Goal: Task Accomplishment & Management: Manage account settings

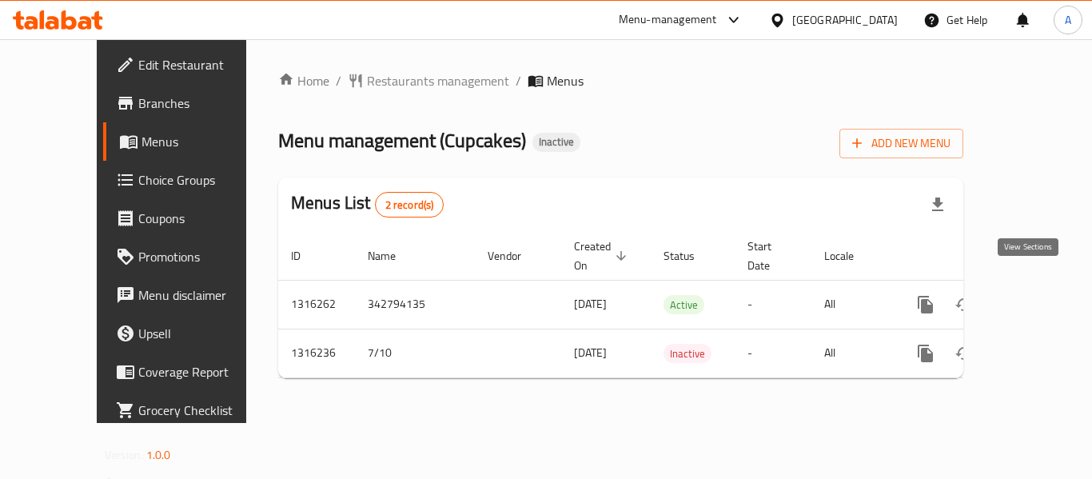
click at [1035, 295] on icon "enhanced table" at bounding box center [1040, 304] width 19 height 19
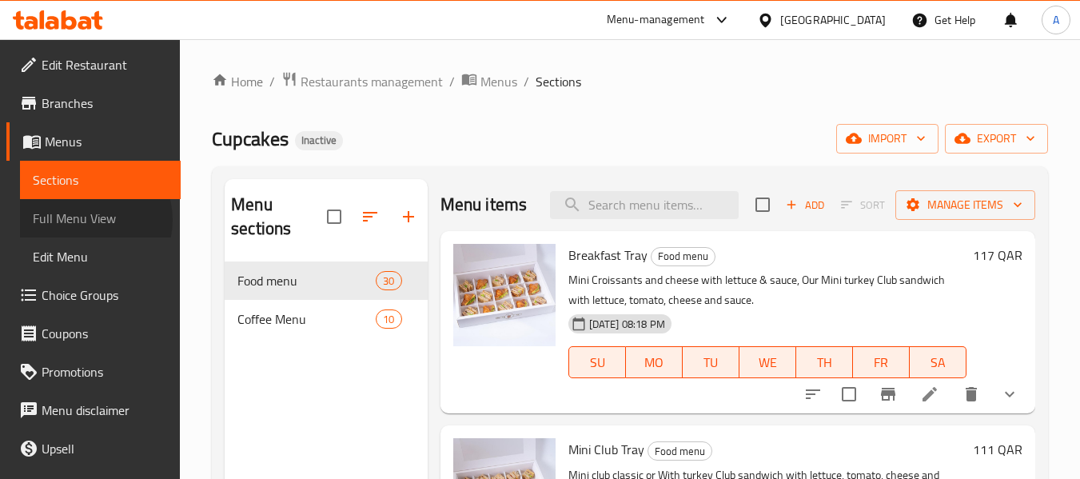
click at [93, 220] on span "Full Menu View" at bounding box center [100, 218] width 135 height 19
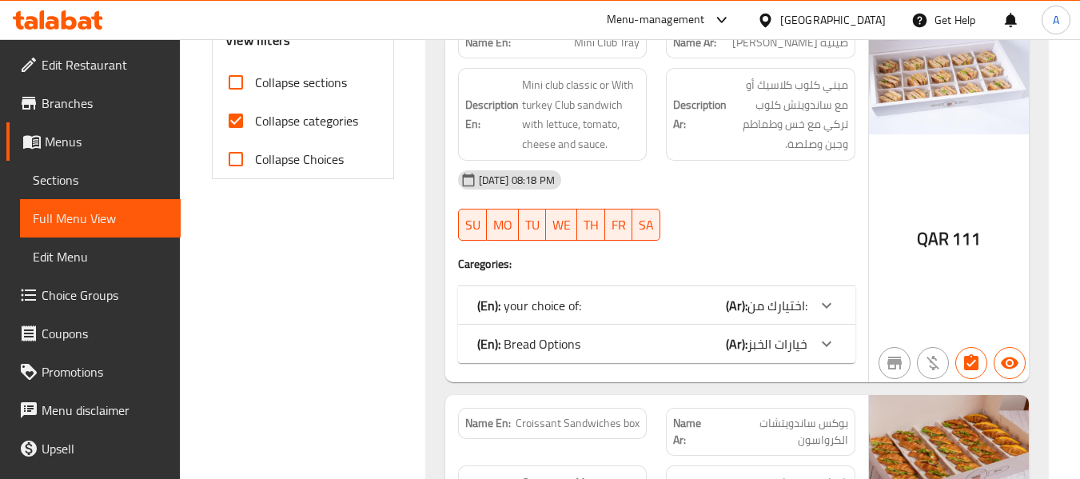
click at [323, 125] on span "Collapse categories" at bounding box center [306, 120] width 103 height 19
click at [255, 125] on input "Collapse categories" at bounding box center [236, 120] width 38 height 38
checkbox input "false"
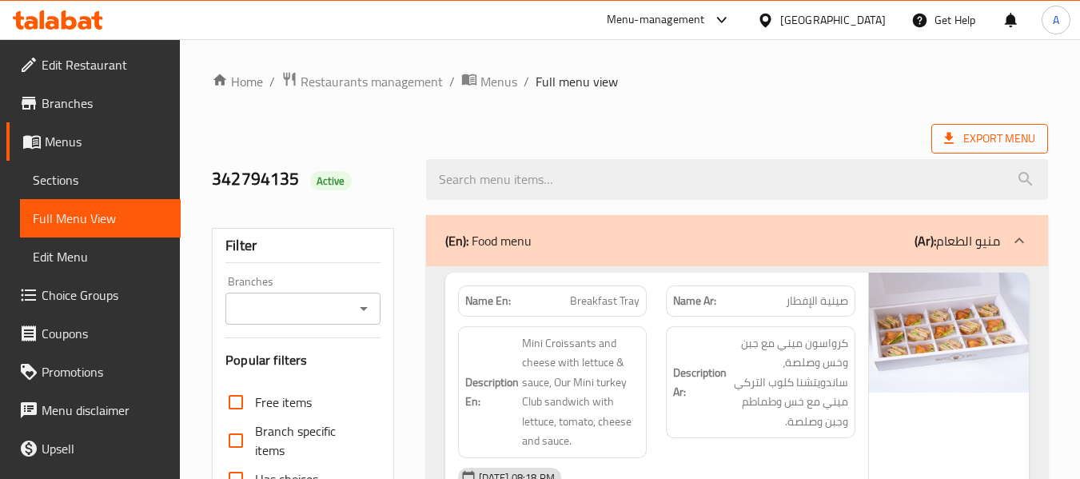
click at [961, 131] on span "Export Menu" at bounding box center [989, 139] width 91 height 20
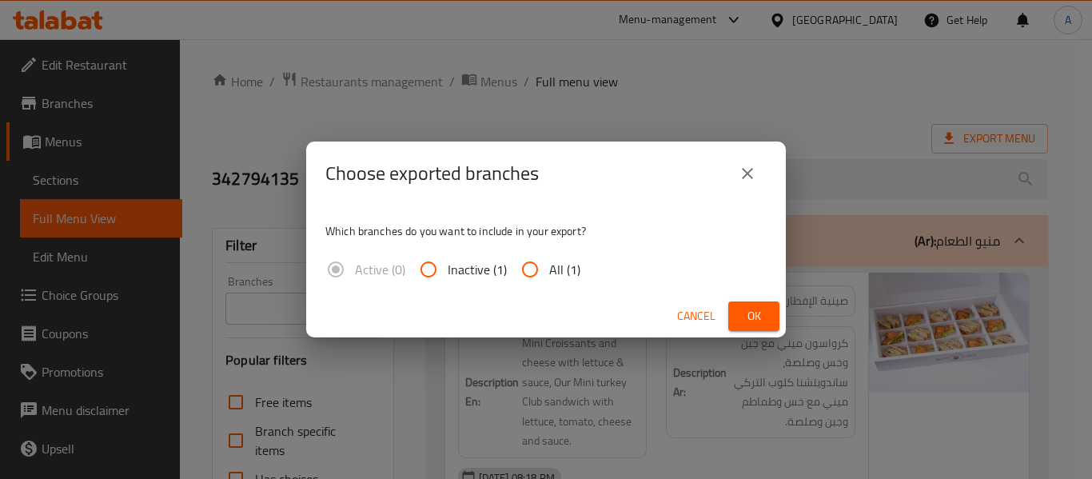
click at [559, 260] on span "All (1)" at bounding box center [564, 269] width 31 height 19
click at [549, 260] on input "All (1)" at bounding box center [530, 269] width 38 height 38
radio input "true"
click at [770, 312] on button "Ok" at bounding box center [753, 316] width 51 height 30
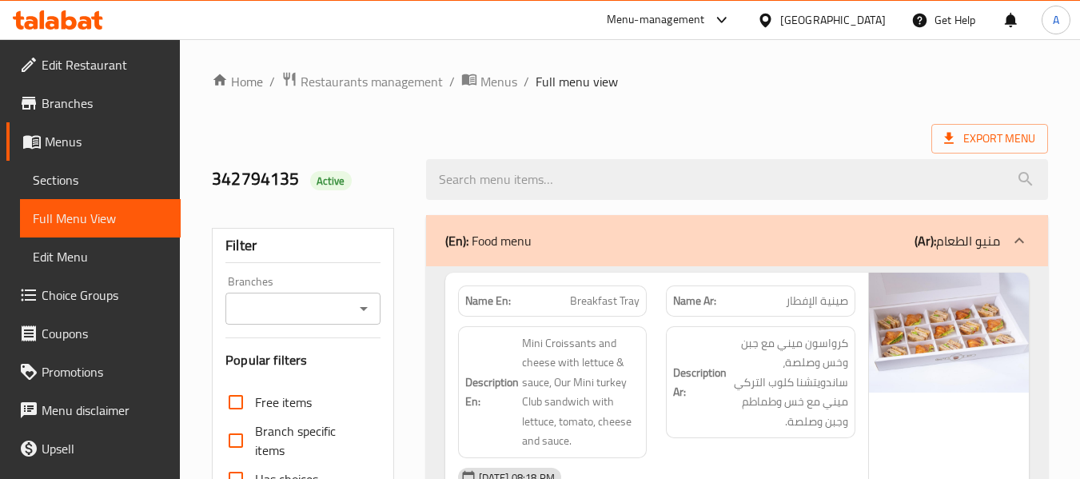
click at [90, 165] on link "Sections" at bounding box center [100, 180] width 161 height 38
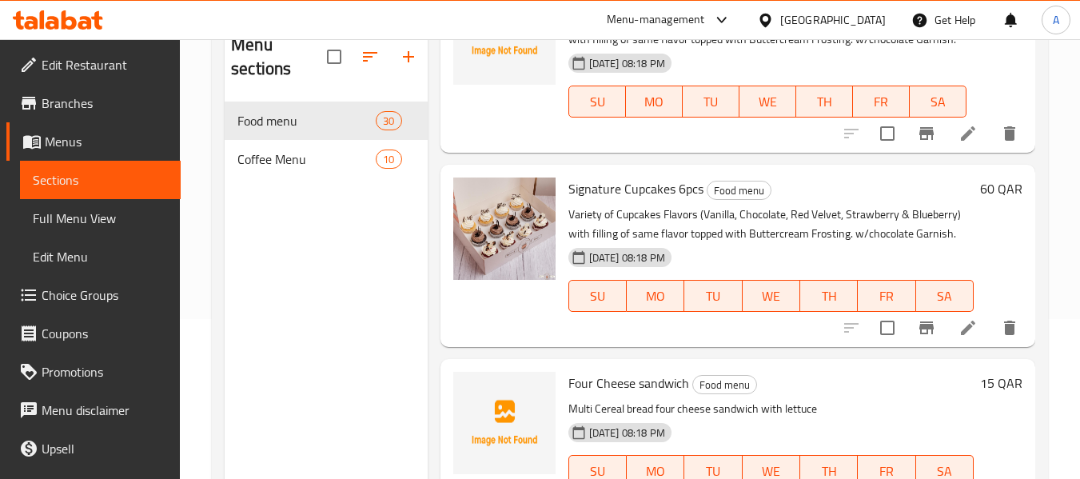
scroll to position [1518, 0]
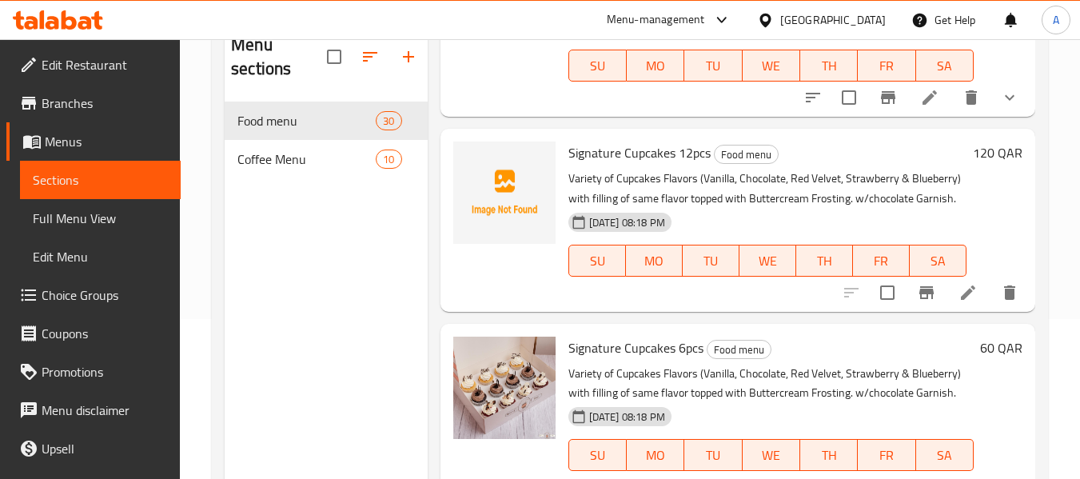
click at [601, 161] on span "Signature Cupcakes 12pcs" at bounding box center [639, 153] width 142 height 24
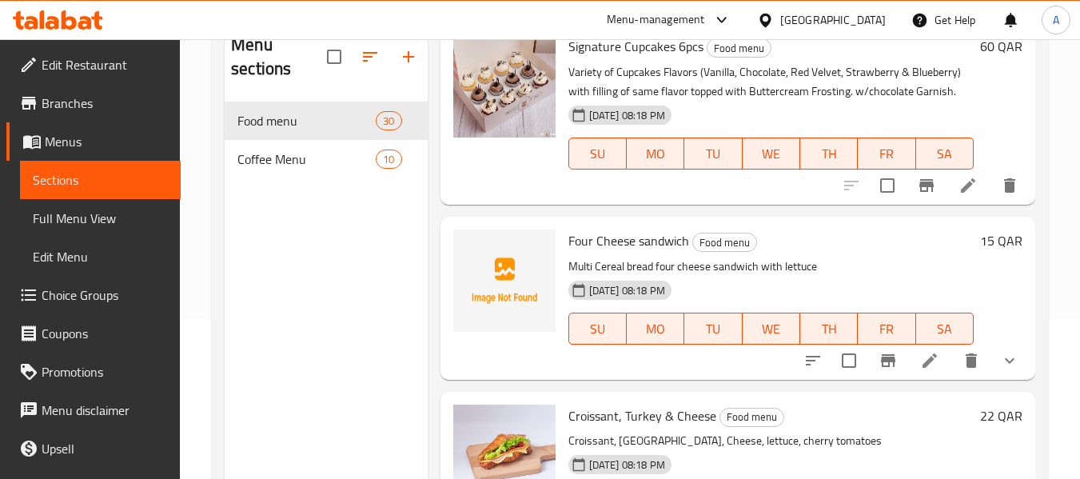
scroll to position [1838, 0]
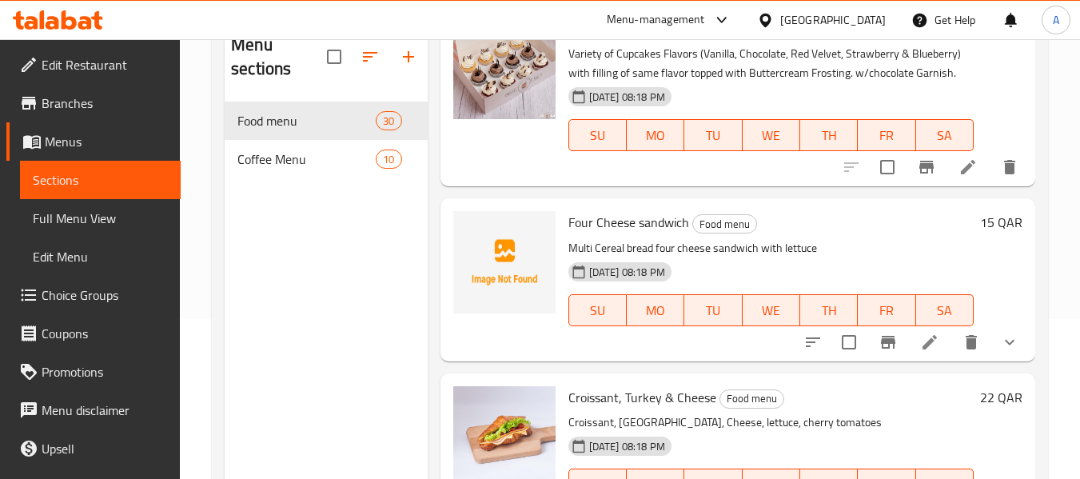
click at [609, 258] on p "Multi Cereal bread four cheese sandwich with lettuce" at bounding box center [770, 248] width 405 height 20
click at [609, 234] on span "Four Cheese sandwich" at bounding box center [628, 222] width 121 height 24
click at [608, 234] on span "Four Cheese sandwich" at bounding box center [628, 222] width 121 height 24
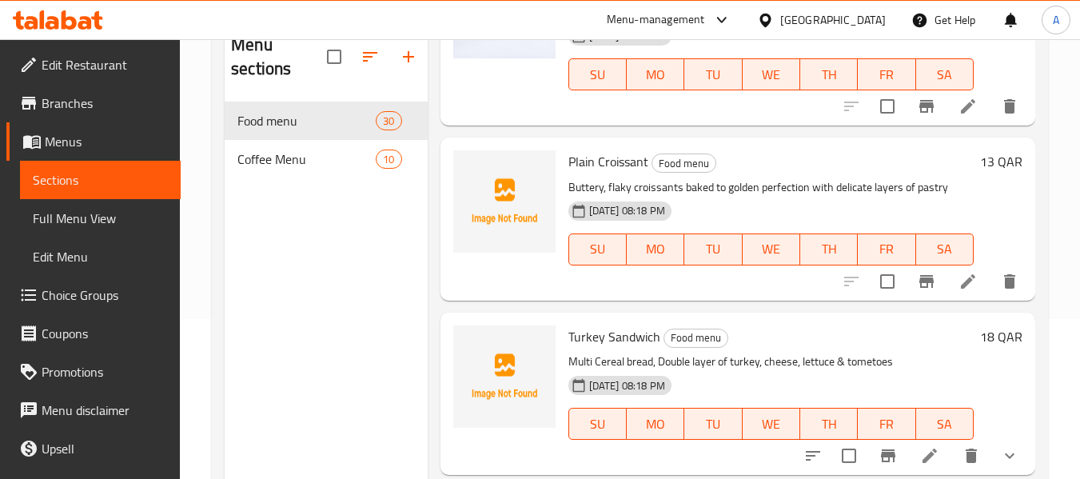
scroll to position [2717, 0]
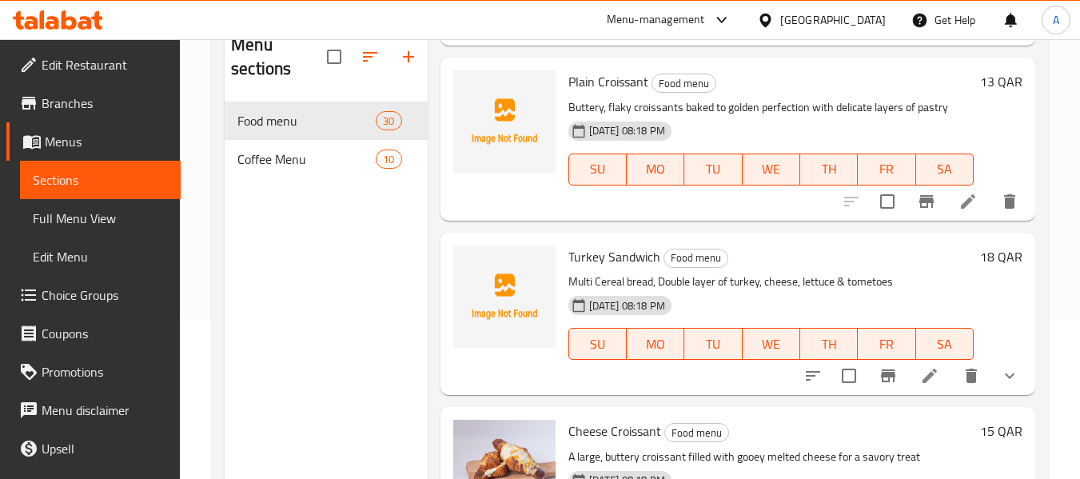
click at [604, 94] on span "Plain Croissant" at bounding box center [608, 82] width 80 height 24
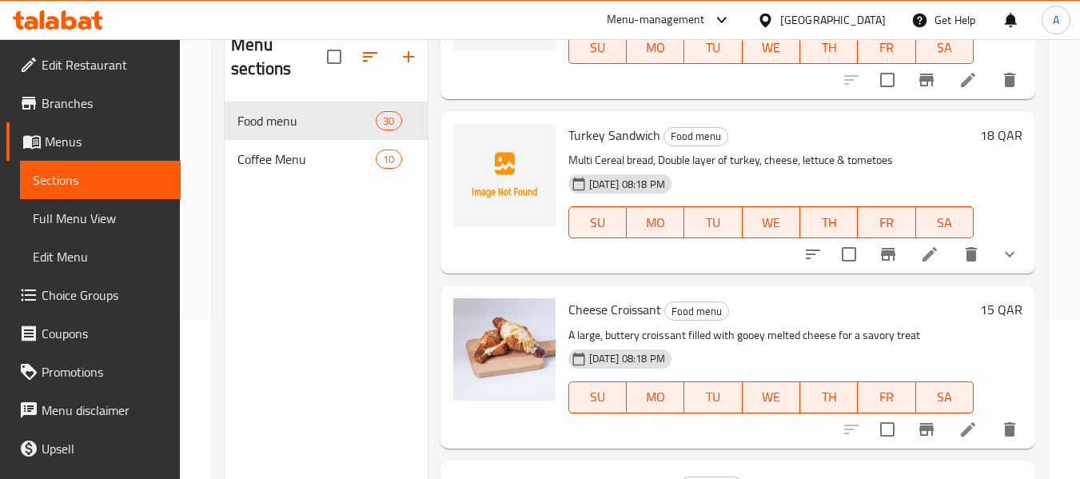
scroll to position [2877, 0]
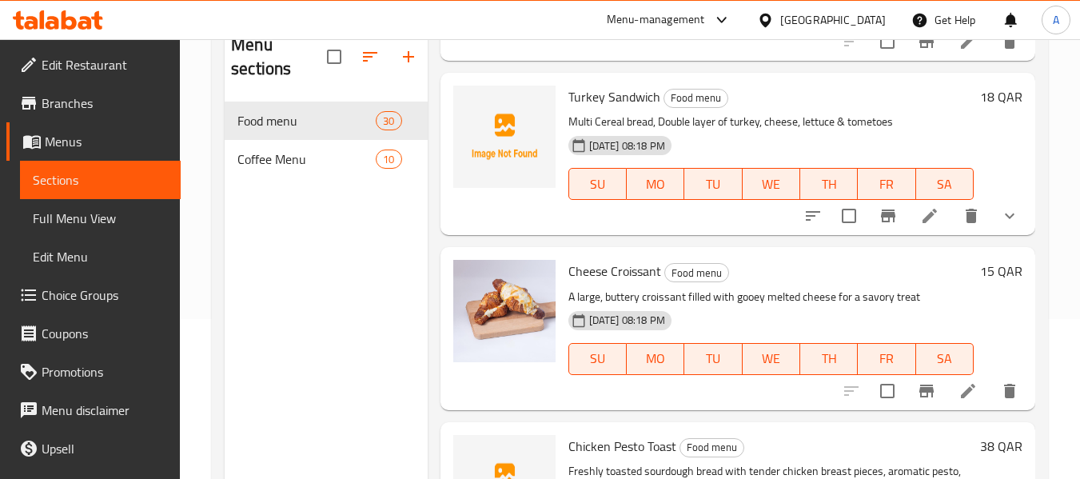
click at [615, 109] on span "Turkey Sandwich" at bounding box center [614, 97] width 92 height 24
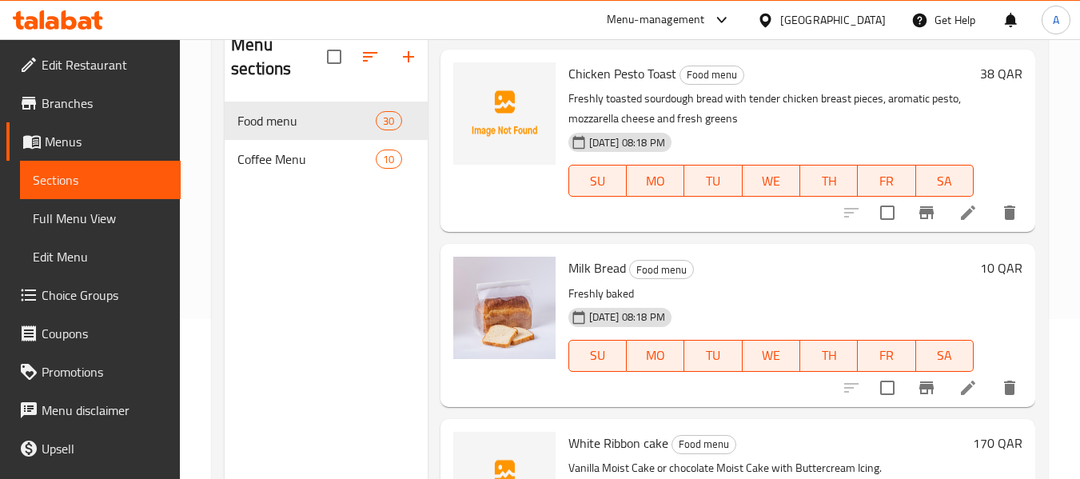
scroll to position [3117, 0]
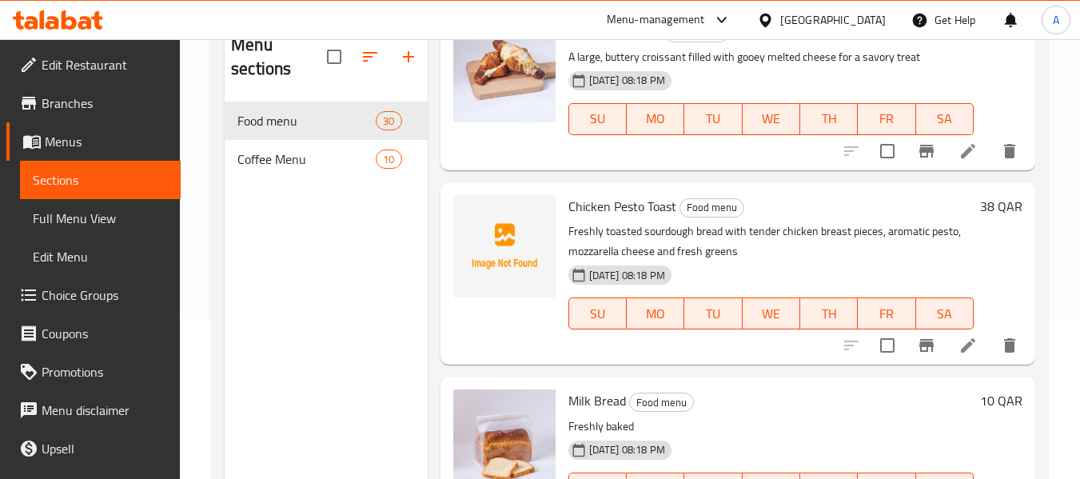
click at [621, 218] on span "Chicken Pesto Toast" at bounding box center [622, 206] width 108 height 24
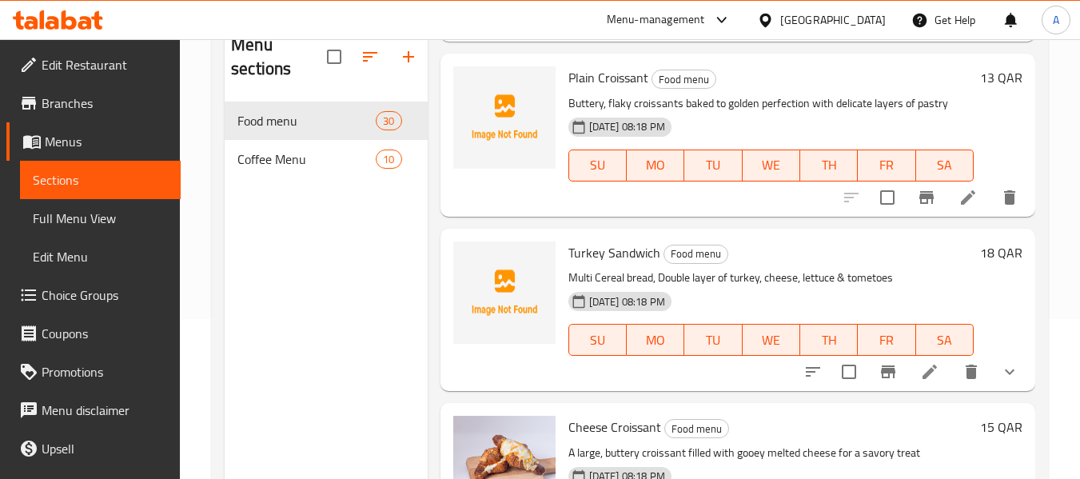
scroll to position [2717, 0]
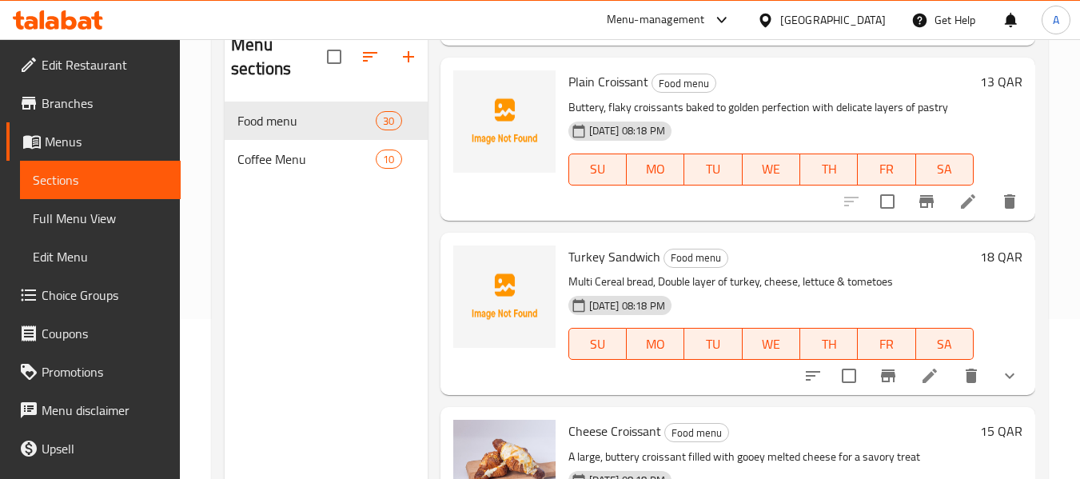
click at [609, 269] on span "Turkey Sandwich" at bounding box center [614, 257] width 92 height 24
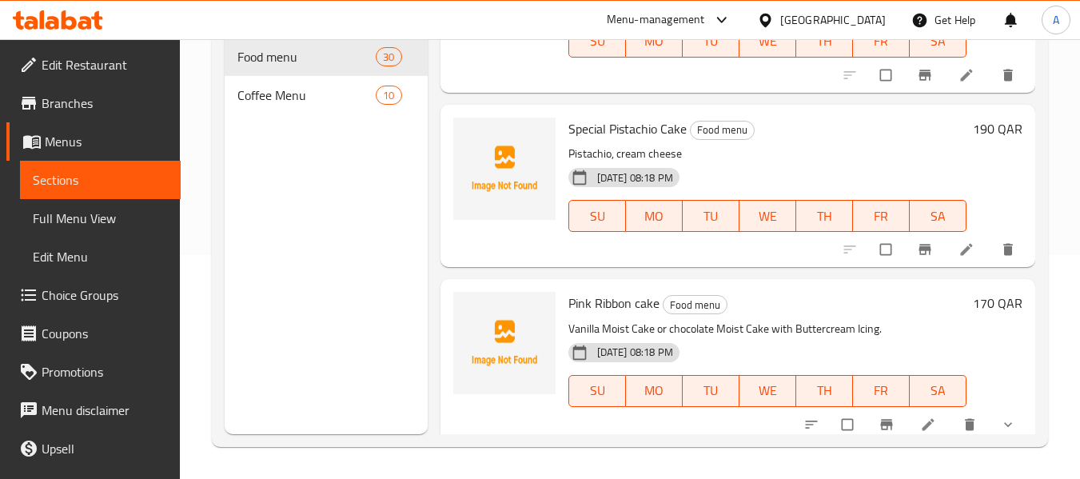
scroll to position [5203, 0]
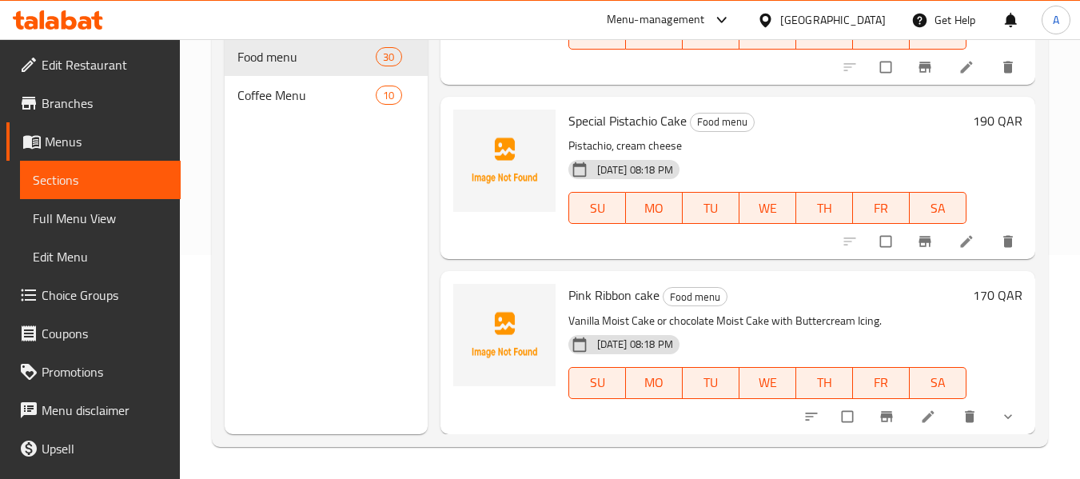
click at [305, 112] on div "Coffee Menu 10" at bounding box center [326, 95] width 202 height 38
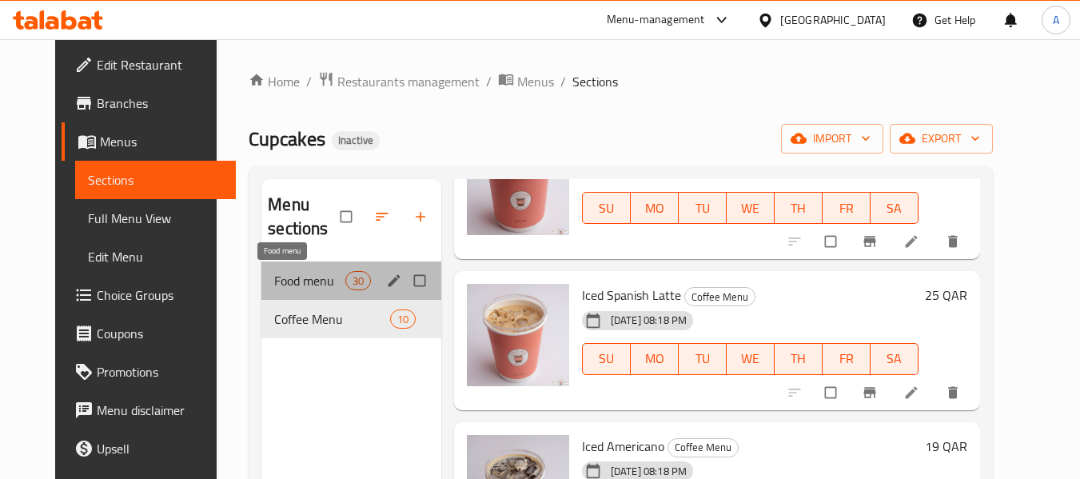
click at [329, 282] on span "Food menu" at bounding box center [309, 280] width 70 height 19
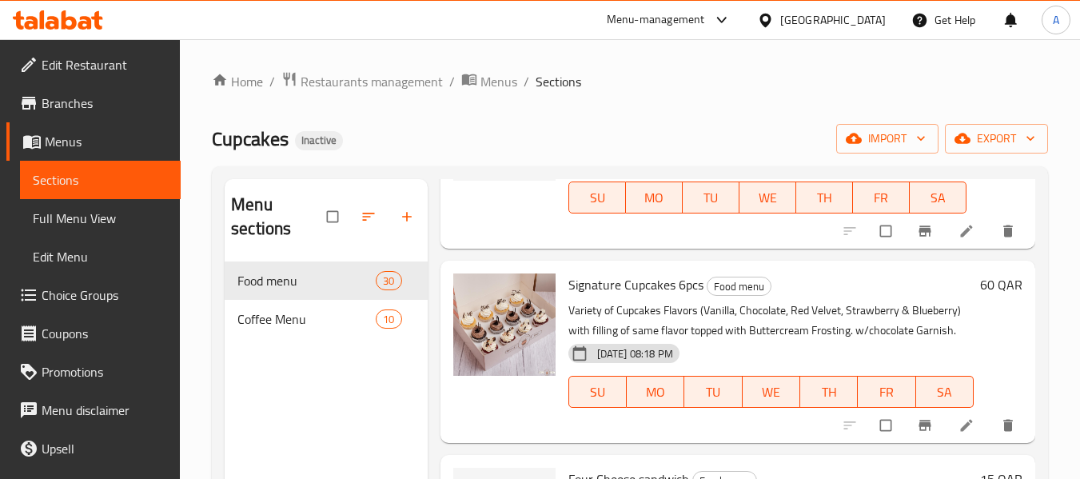
scroll to position [1838, 0]
